Goal: Navigation & Orientation: Find specific page/section

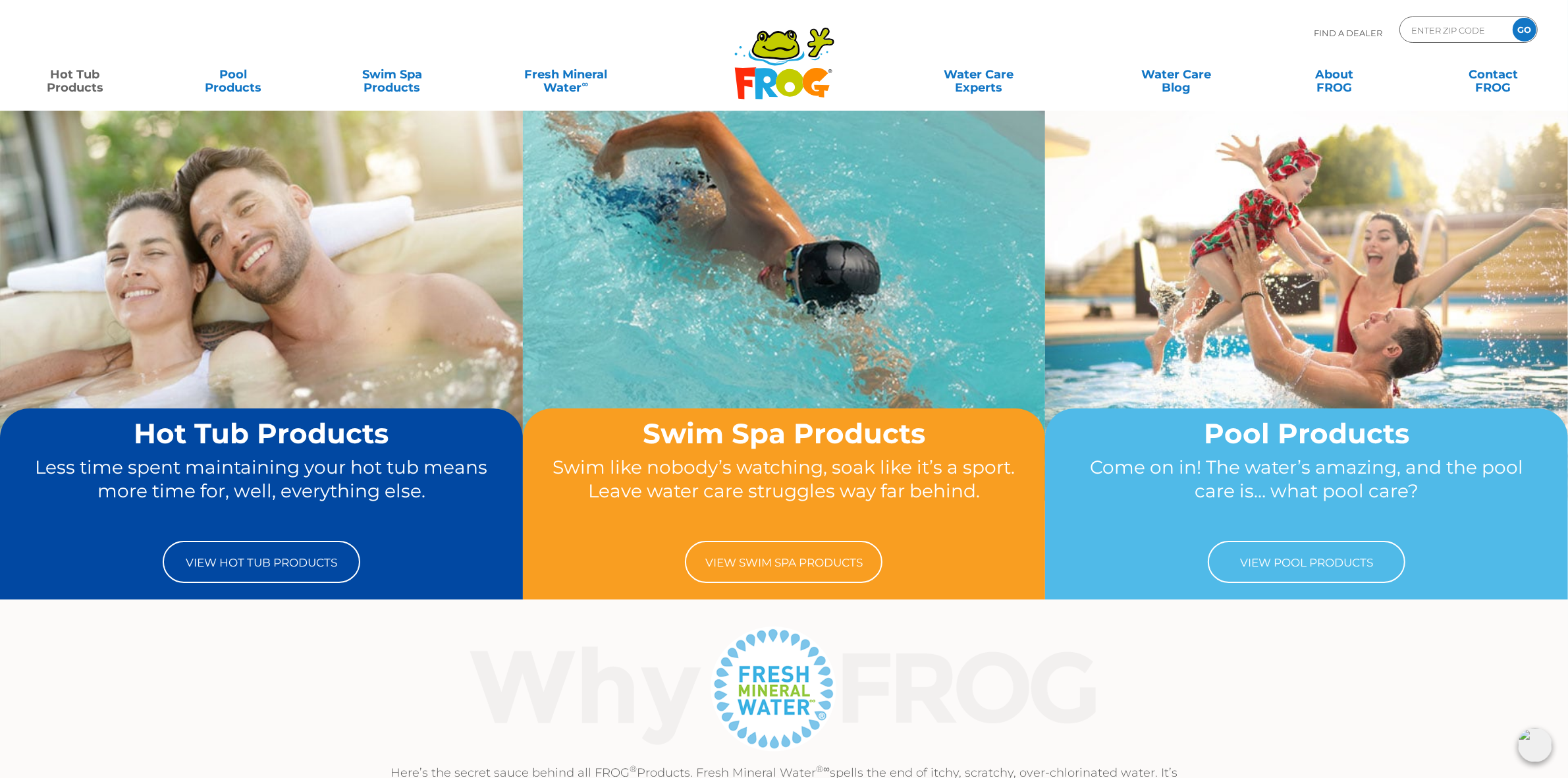
click at [67, 71] on link "Hot Tub Products" at bounding box center [74, 74] width 123 height 27
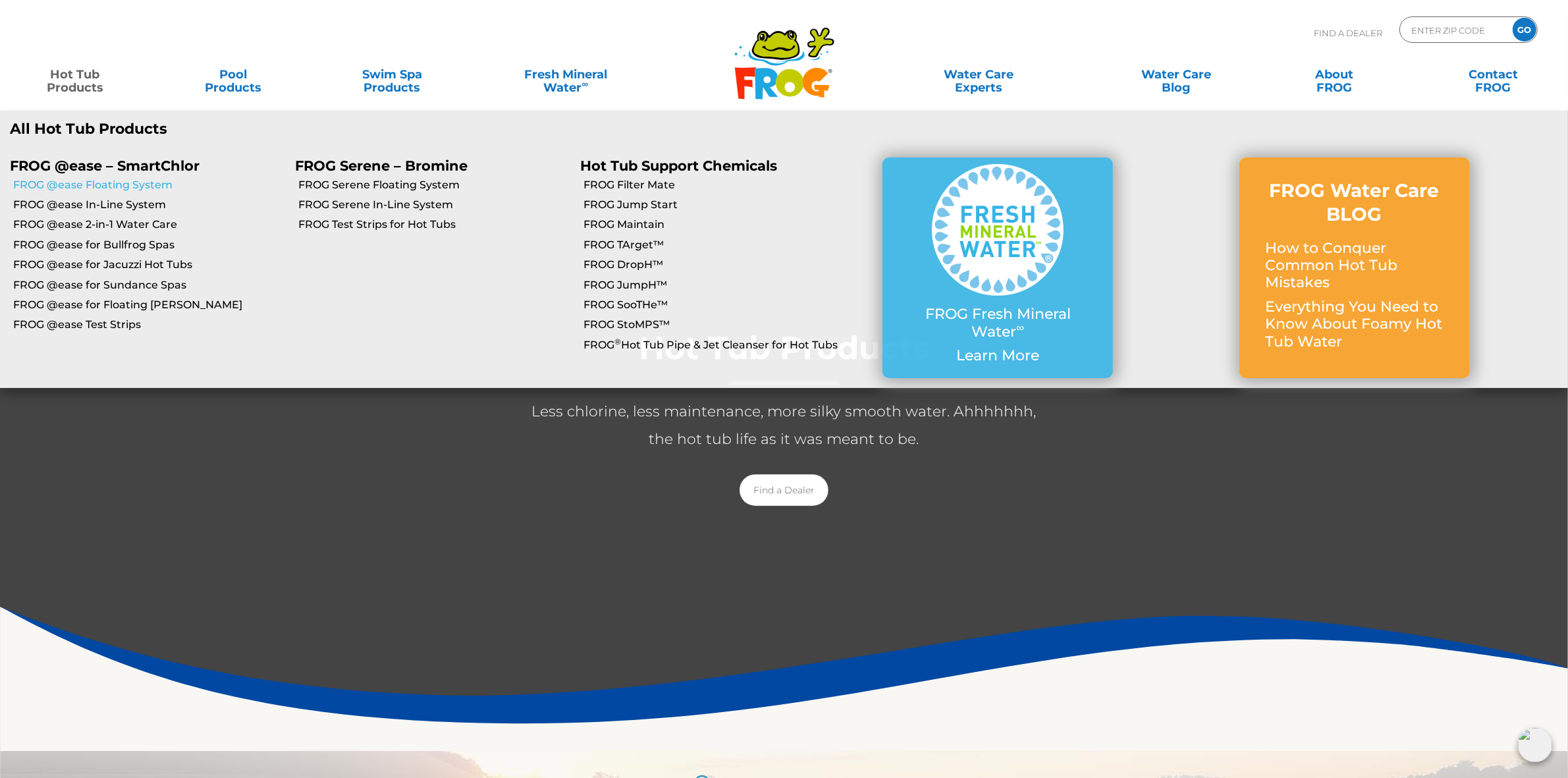
click at [133, 187] on link "FROG @ease Floating System" at bounding box center [149, 185] width 272 height 15
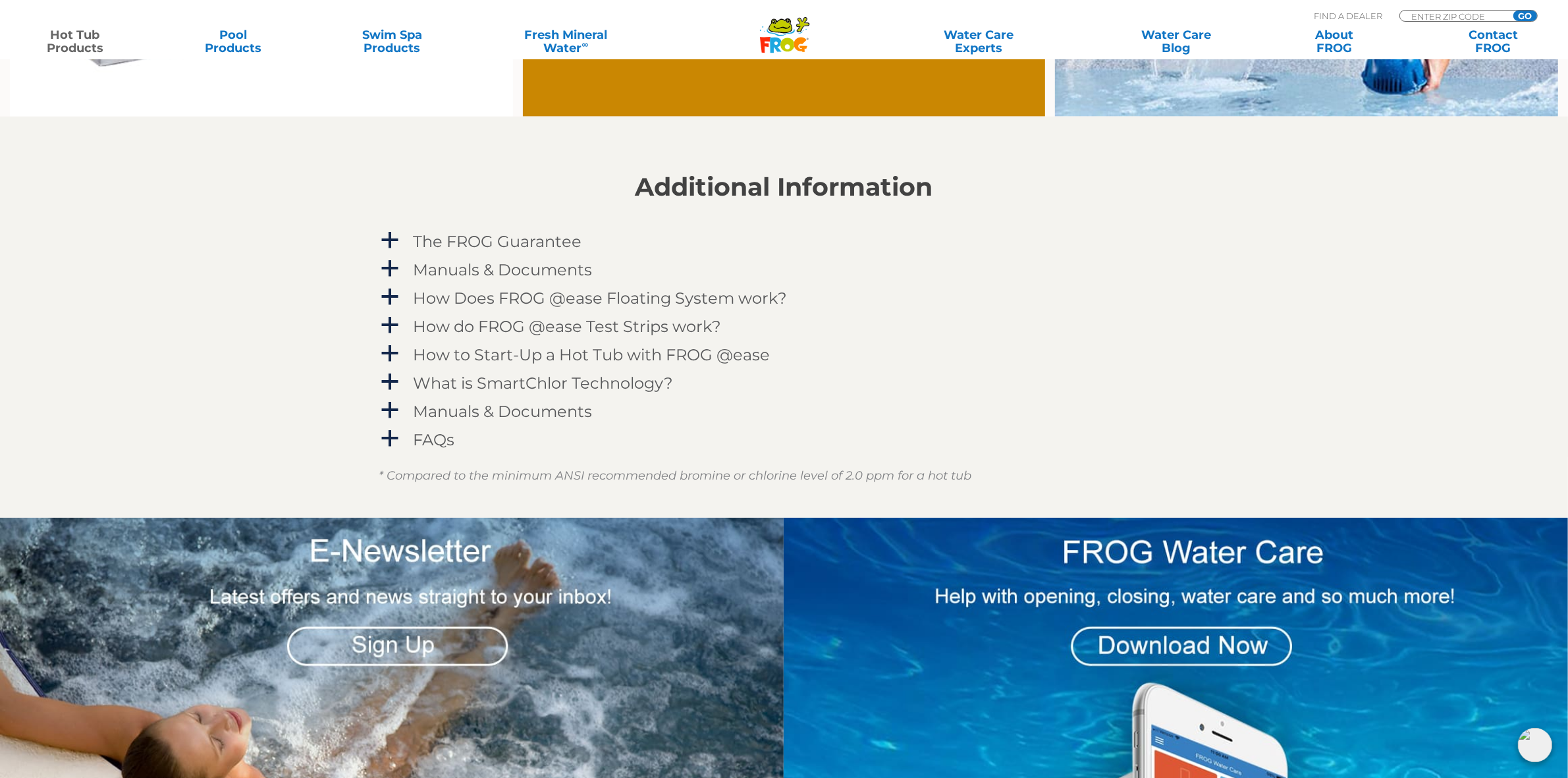
scroll to position [1399, 0]
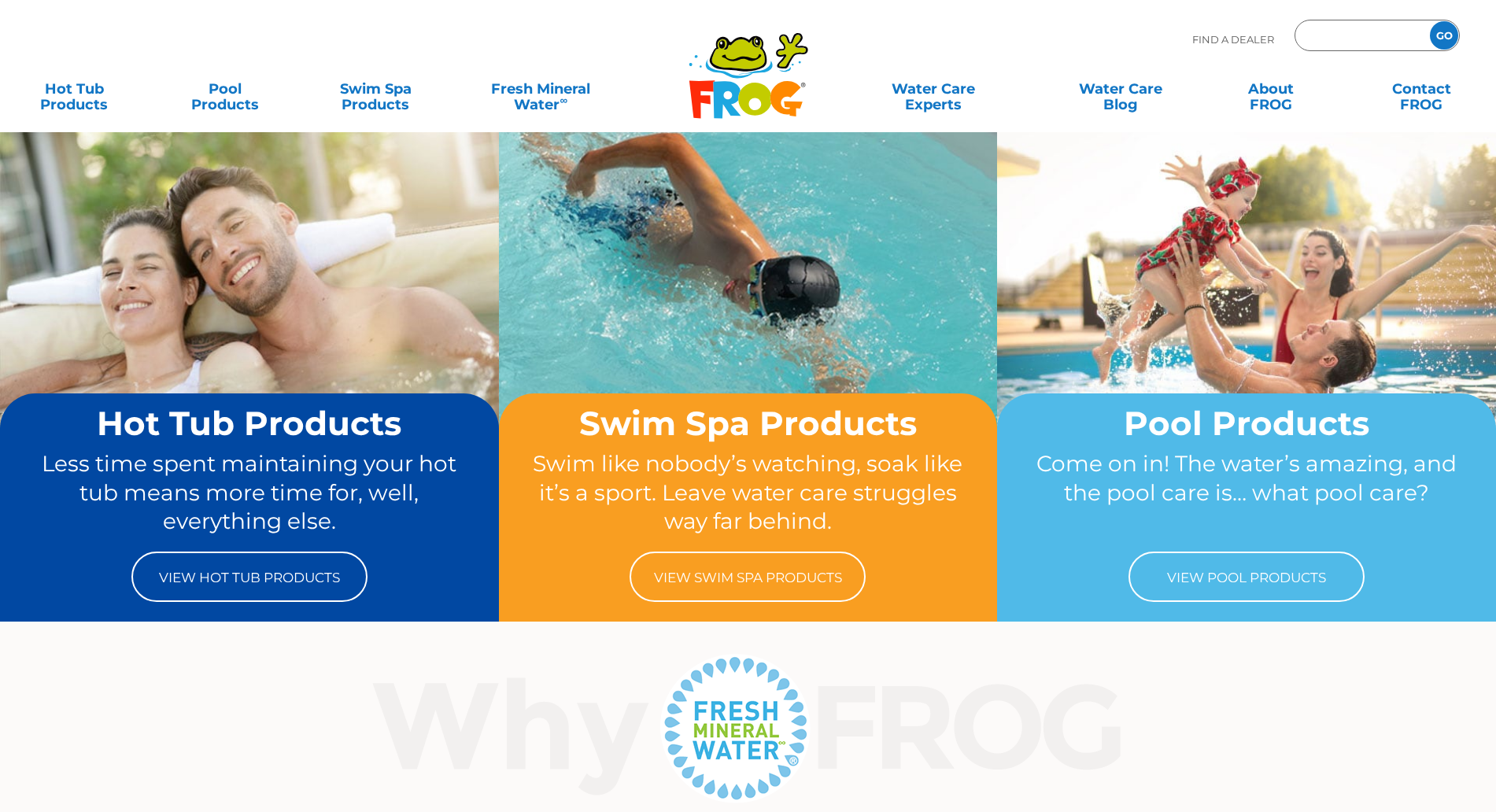
click at [1351, 39] on input "Zip Code Form" at bounding box center [1361, 36] width 106 height 23
click at [1327, 32] on input "Zip Code Form" at bounding box center [1361, 36] width 106 height 23
click at [1324, 41] on input "Zip Code Form" at bounding box center [1361, 36] width 106 height 23
click at [1328, 37] on input "Zip Code Form" at bounding box center [1361, 36] width 106 height 23
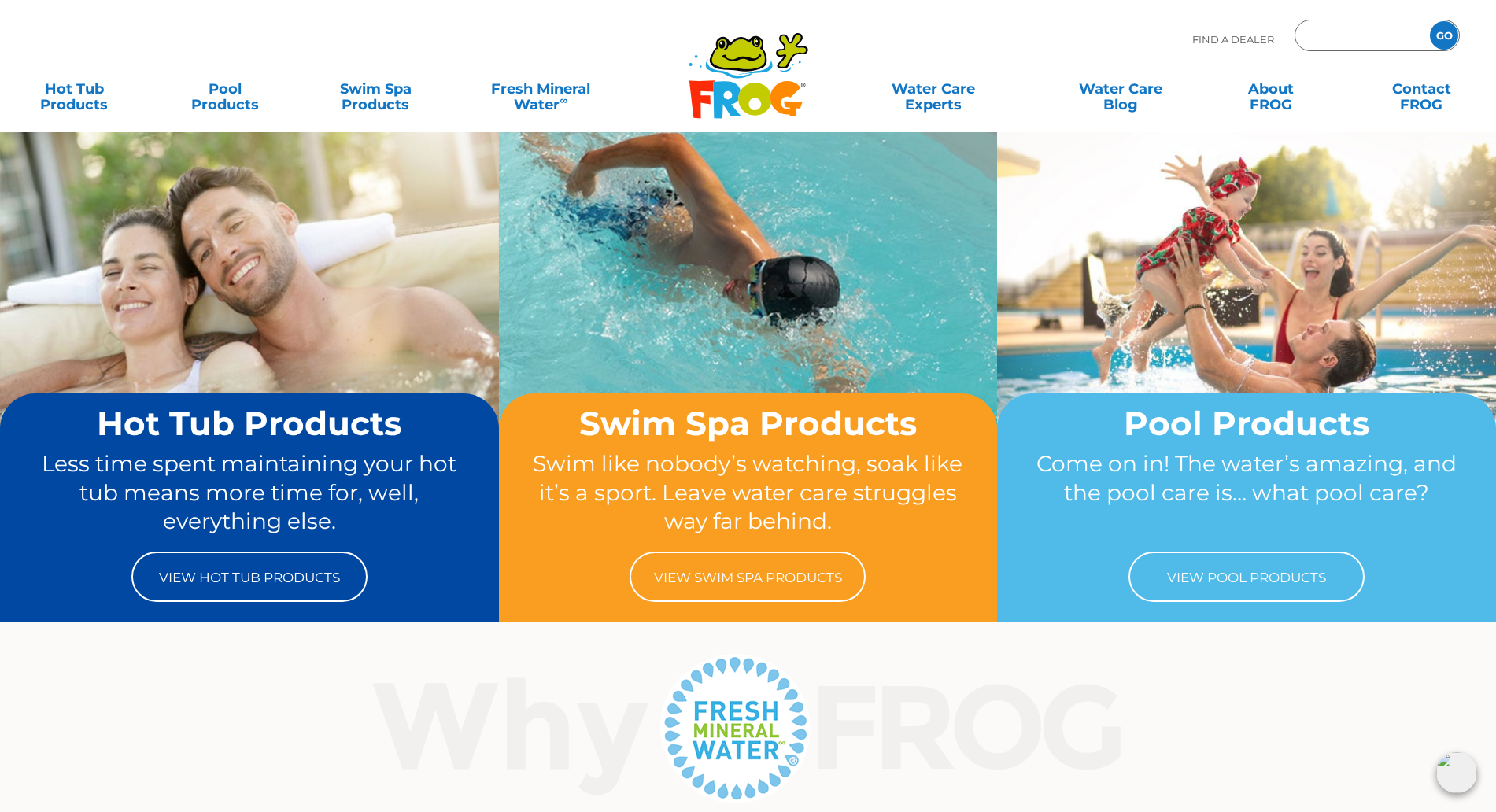
click at [1329, 32] on input "Zip Code Form" at bounding box center [1361, 36] width 106 height 23
click at [1351, 41] on input "Zip Code Form" at bounding box center [1361, 36] width 106 height 23
type input "ENTER ZIP CODE"
click at [1115, 32] on div "Find A Dealer ENTER ZIP CODE GO" at bounding box center [748, 45] width 1465 height 53
click at [1358, 31] on input "Zip Code Form" at bounding box center [1361, 36] width 106 height 23
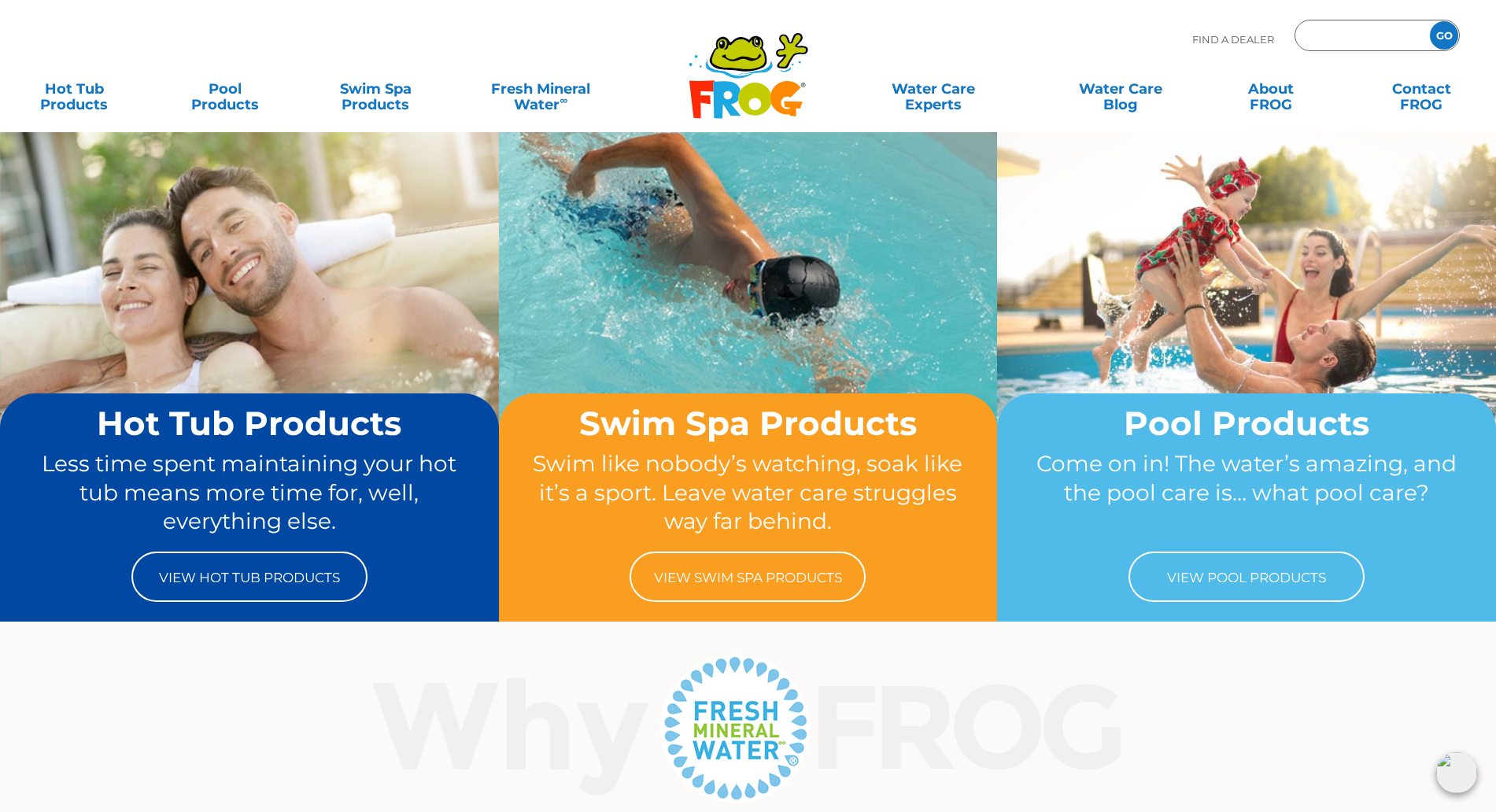
click at [1343, 34] on input "Zip Code Form" at bounding box center [1361, 36] width 106 height 23
click at [1332, 41] on input "Zip Code Form" at bounding box center [1361, 36] width 106 height 23
type input "06279"
click at [1440, 32] on input "GO" at bounding box center [1444, 35] width 28 height 28
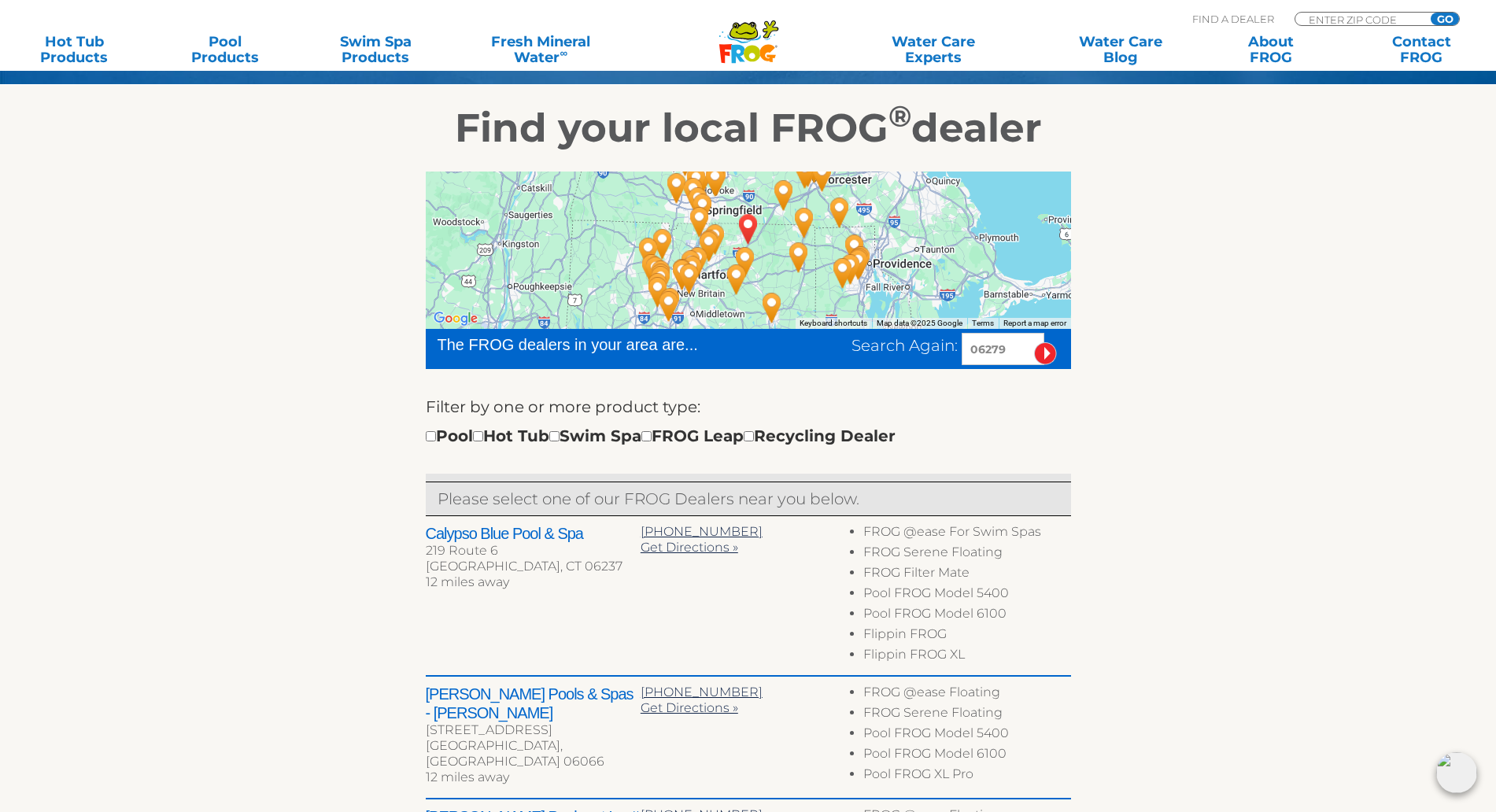
scroll to position [295, 0]
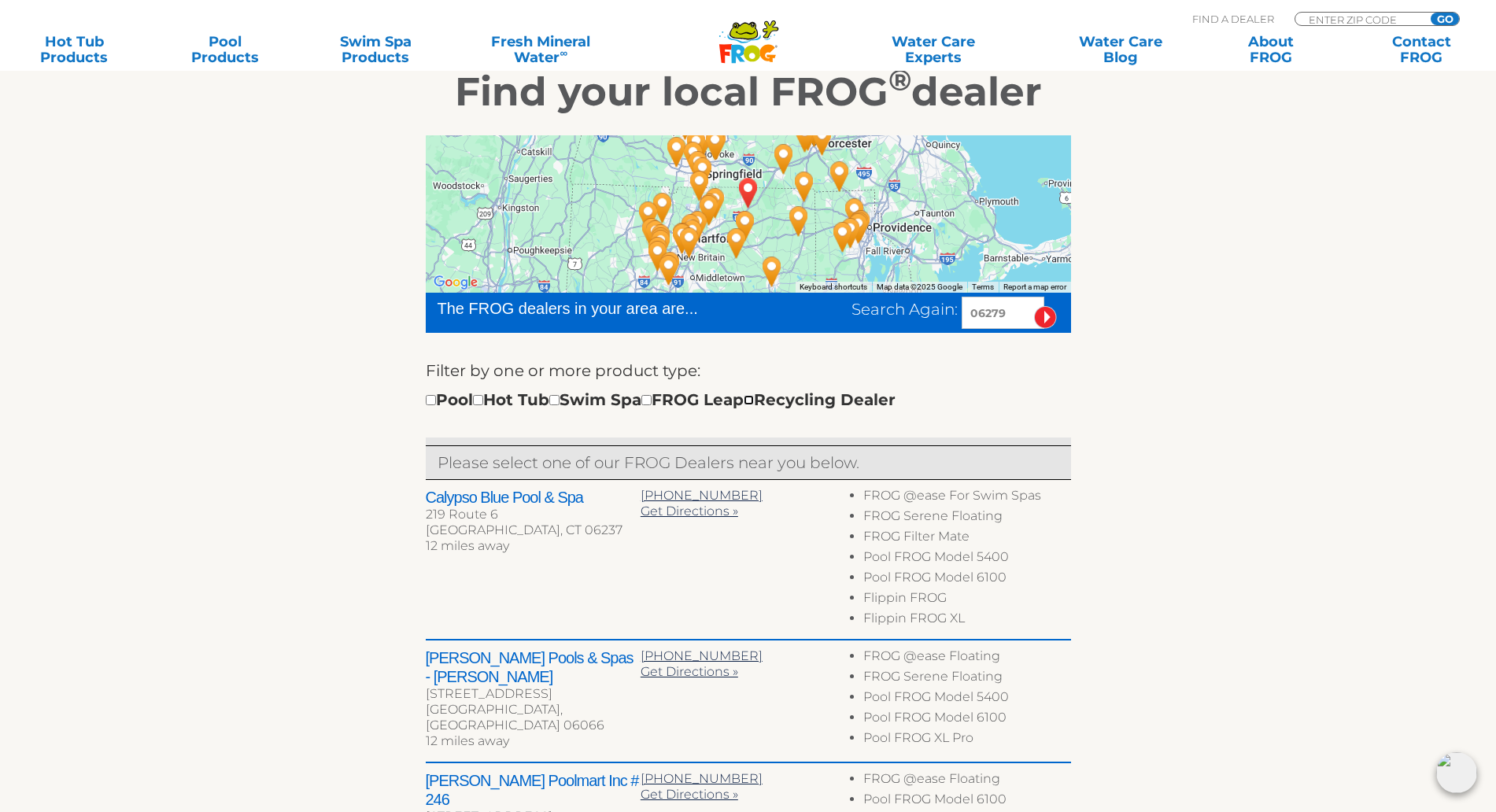
click at [754, 401] on input "checkbox" at bounding box center [748, 400] width 11 height 11
checkbox input "true"
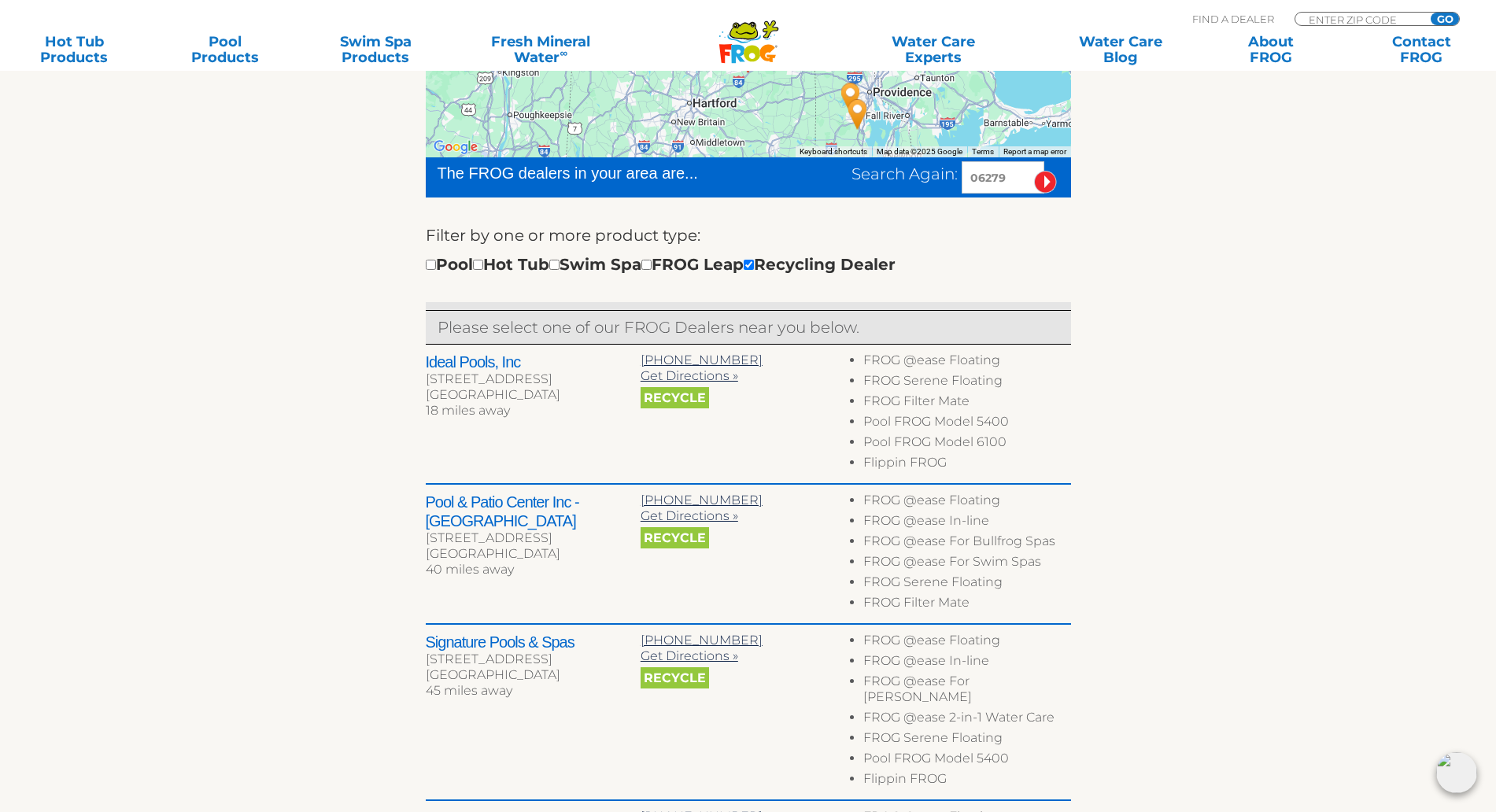
click at [1354, 410] on section "Find your local FROG ® dealer ← Move left → Move right ↑ Move up ↓ Move down + …" at bounding box center [748, 639] width 1496 height 1452
click at [1309, 351] on section "Find your local FROG ® dealer ← Move left → Move right ↑ Move up ↓ Move down + …" at bounding box center [748, 639] width 1496 height 1452
click at [1225, 420] on div "← Move left → Move right ↑ Move up ↓ Move down + Zoom in - Zoom out Home Jump l…" at bounding box center [748, 626] width 968 height 1291
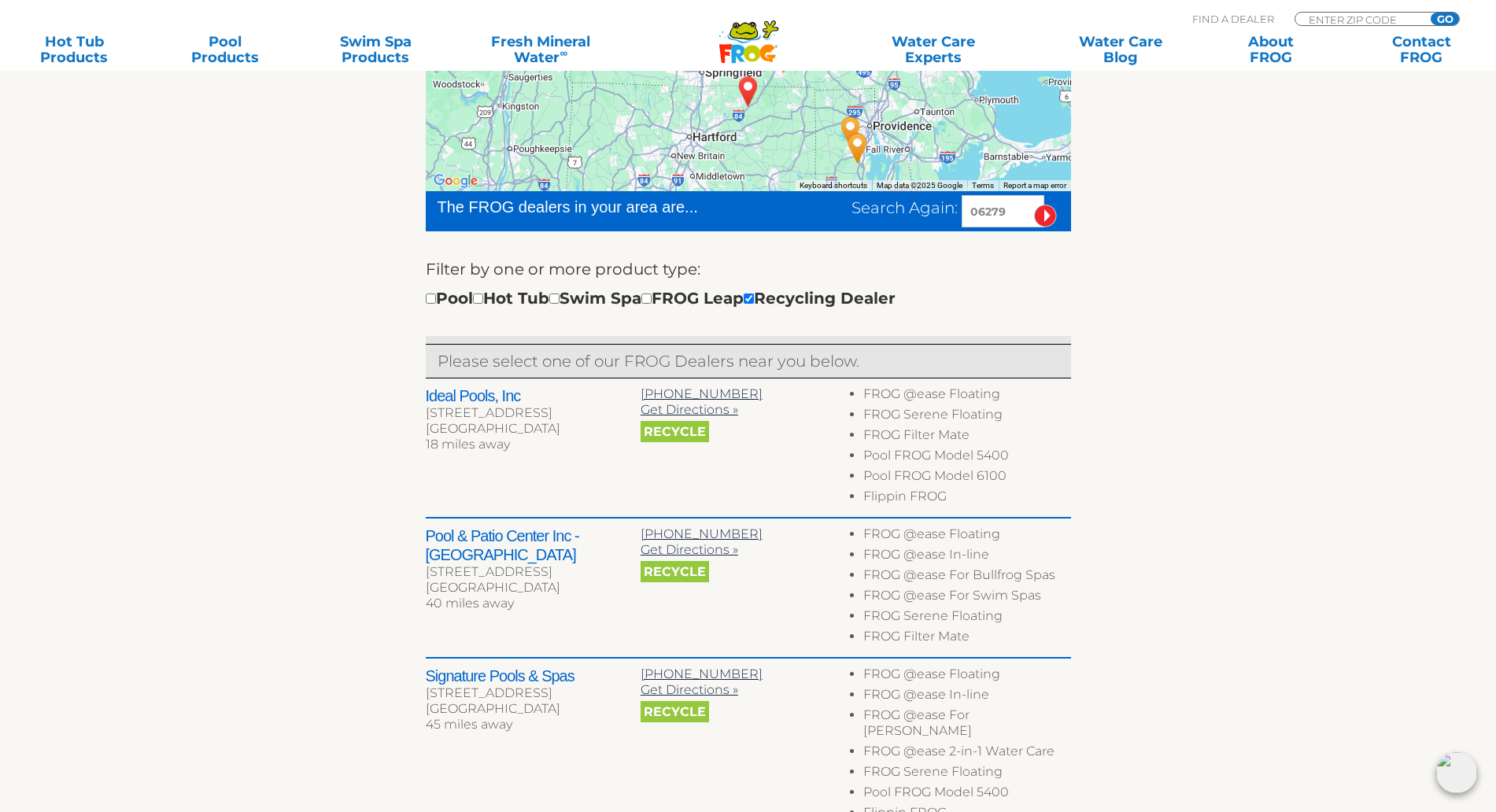
scroll to position [431, 0]
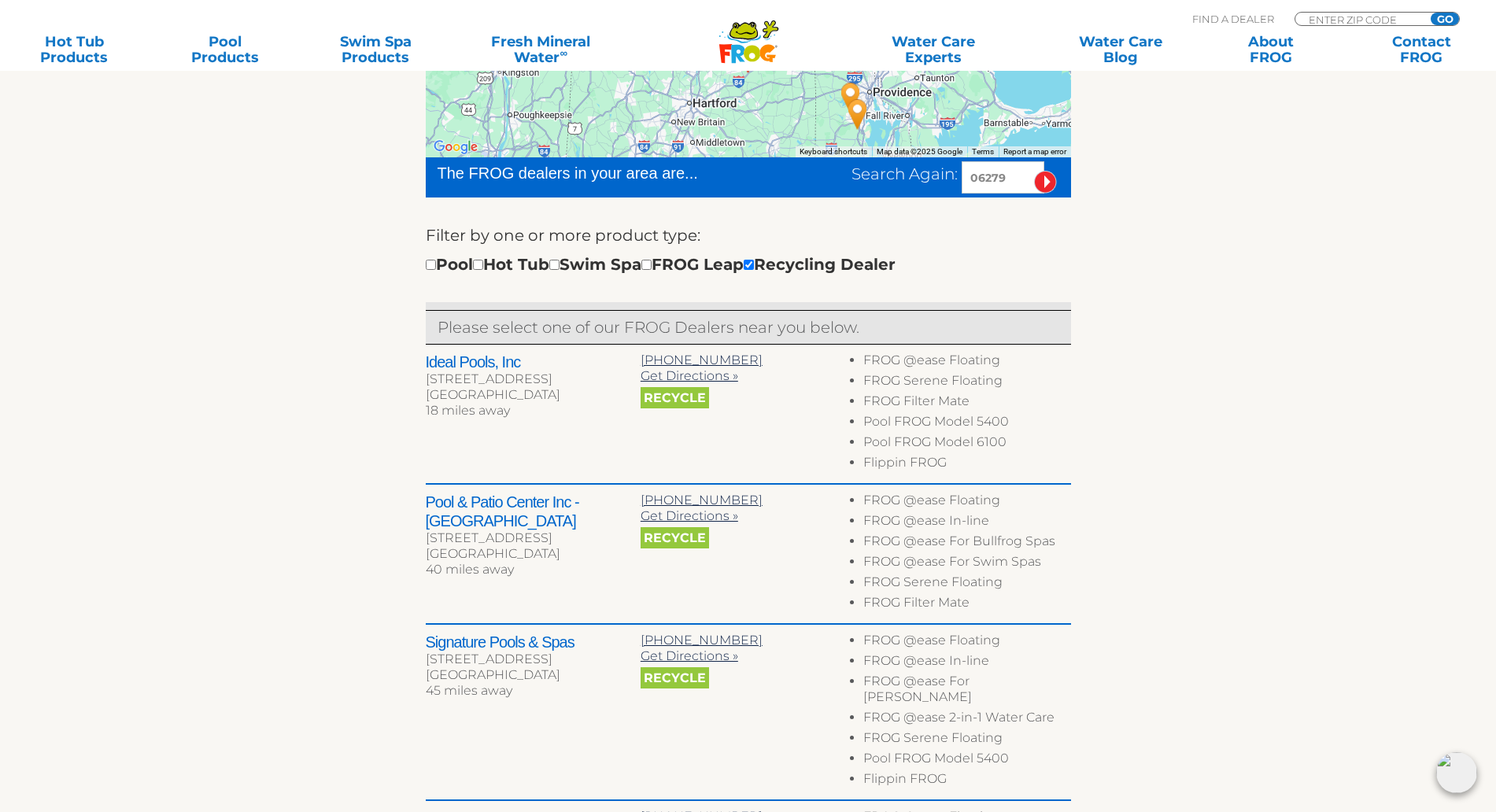
click at [1281, 444] on section "Find your local FROG ® dealer ← Move left → Move right ↑ Move up ↓ Move down + …" at bounding box center [748, 639] width 1496 height 1452
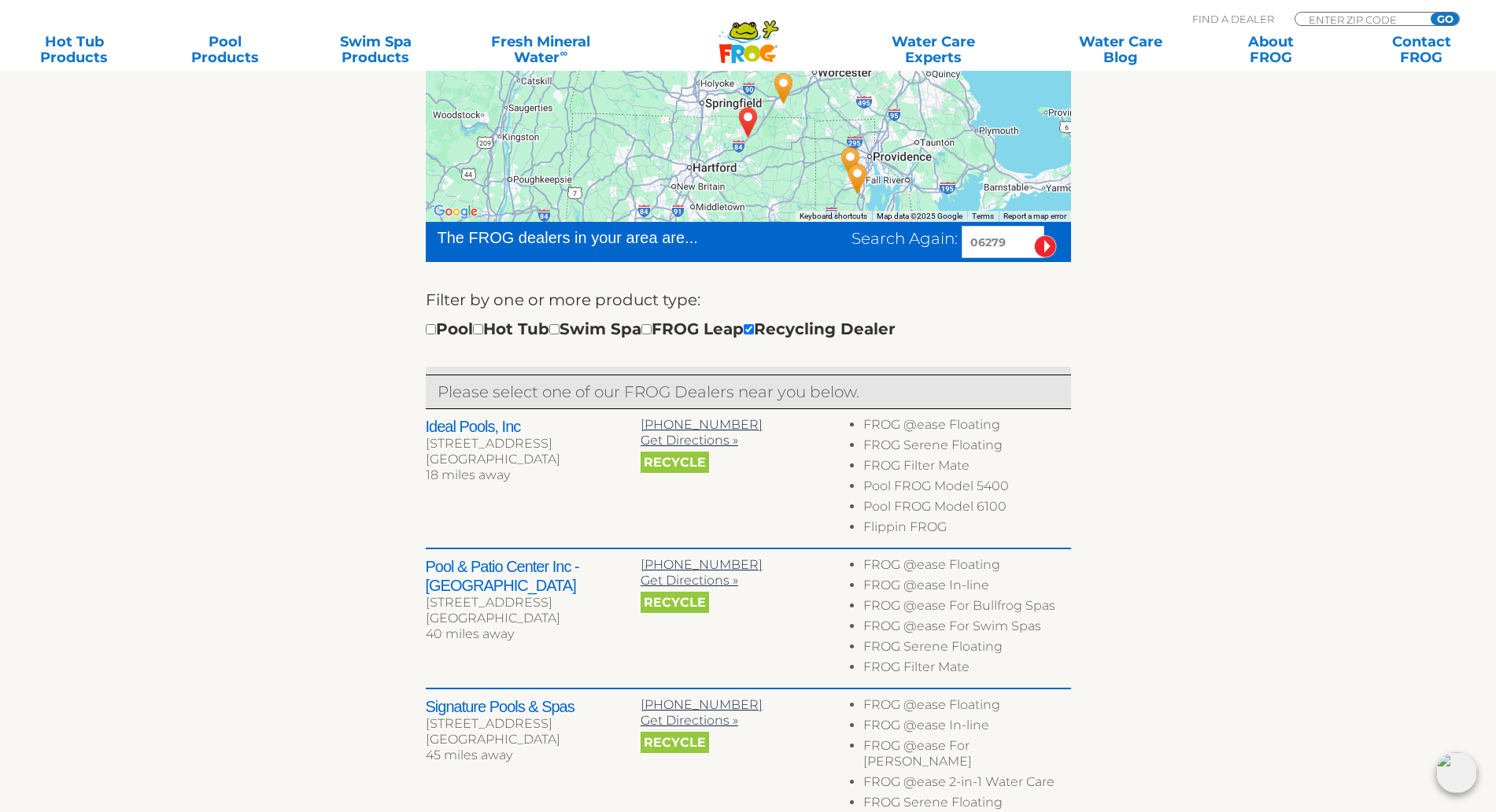
scroll to position [332, 0]
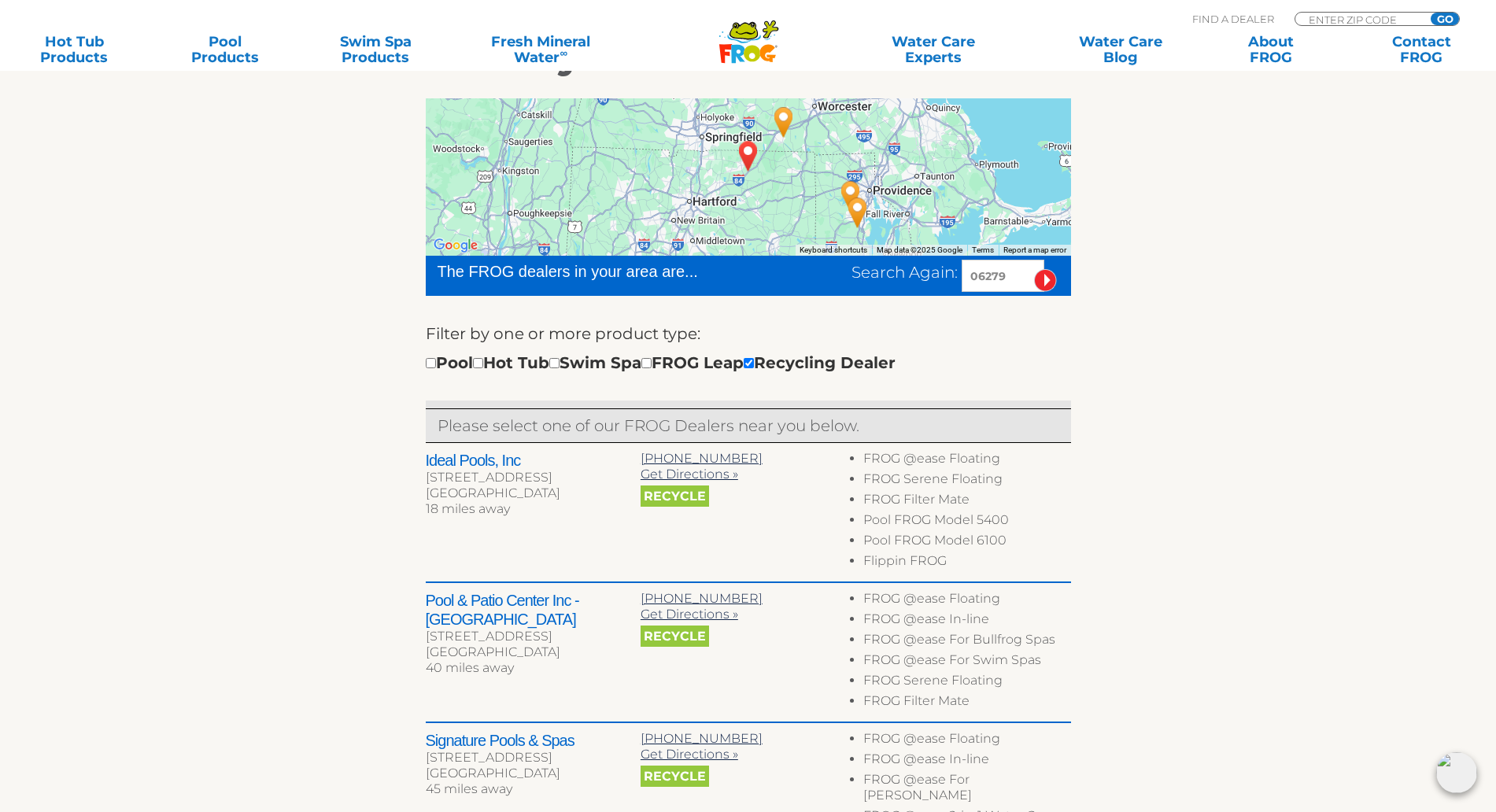
click at [1281, 419] on section "Find your local FROG ® dealer ← Move left → Move right ↑ Move up ↓ Move down + …" at bounding box center [748, 738] width 1496 height 1452
click at [1314, 483] on section "Find your local FROG ® dealer ← Move left → Move right ↑ Move up ↓ Move down + …" at bounding box center [748, 738] width 1496 height 1452
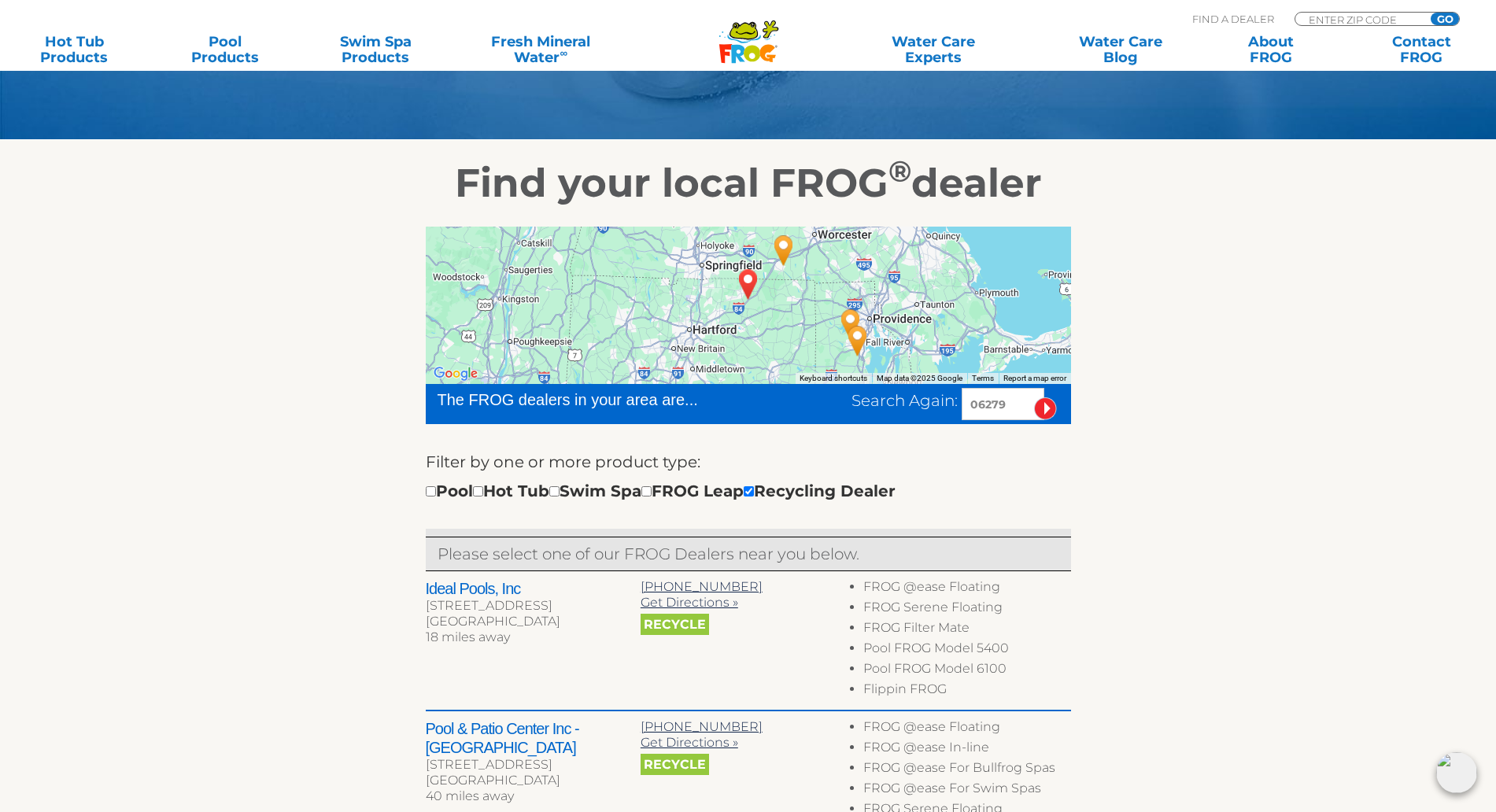
scroll to position [234, 0]
